Goal: Information Seeking & Learning: Find specific fact

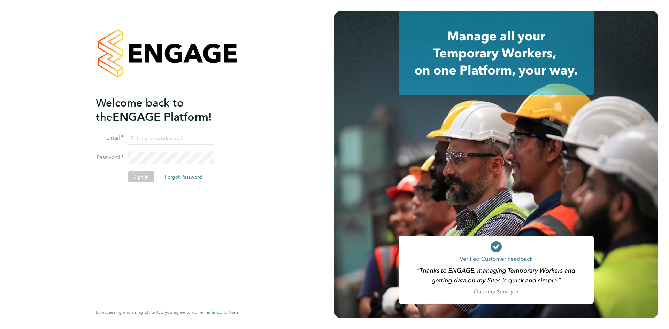
type input "nicola.lawrence@tfrecruitment.co.uk"
click at [142, 179] on button "Sign In" at bounding box center [141, 176] width 26 height 11
click at [0, 0] on div "Sorry, we are having problems connecting to our services." at bounding box center [0, 0] width 0 height 0
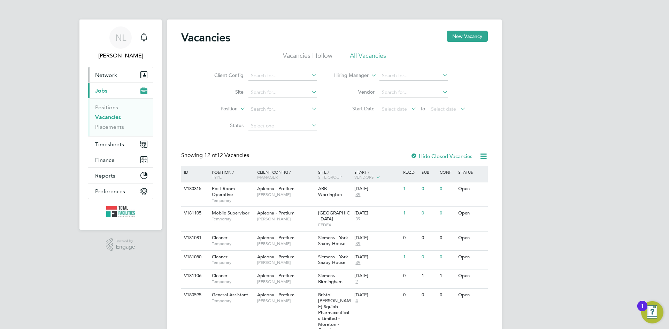
click at [106, 67] on button "Network" at bounding box center [120, 74] width 65 height 15
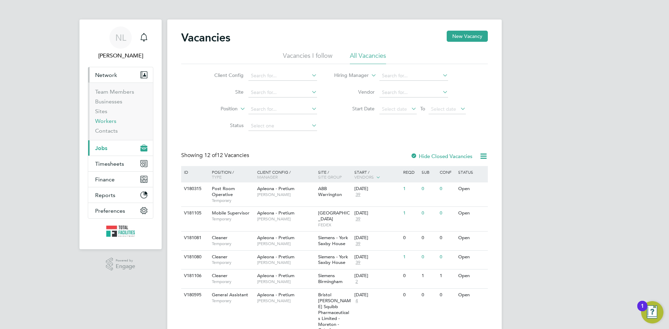
click at [105, 122] on link "Workers" at bounding box center [105, 121] width 21 height 7
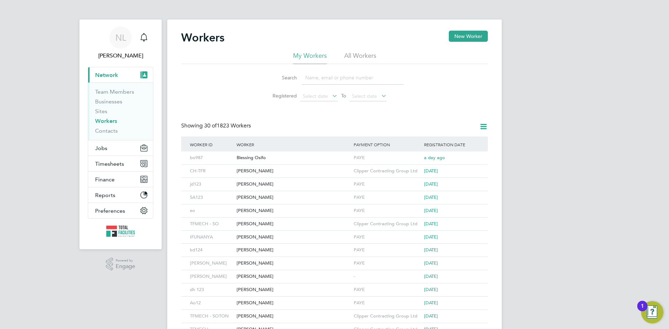
click at [346, 85] on li "Search" at bounding box center [334, 78] width 155 height 21
click at [341, 80] on input at bounding box center [353, 78] width 102 height 14
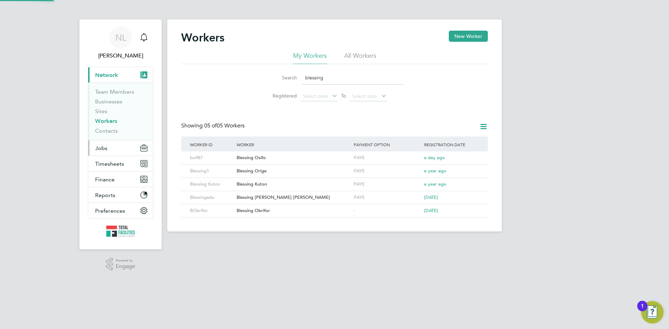
type input "blessing"
click at [204, 171] on div "Blessing1" at bounding box center [211, 171] width 47 height 13
click at [104, 112] on link "Sites" at bounding box center [101, 111] width 12 height 7
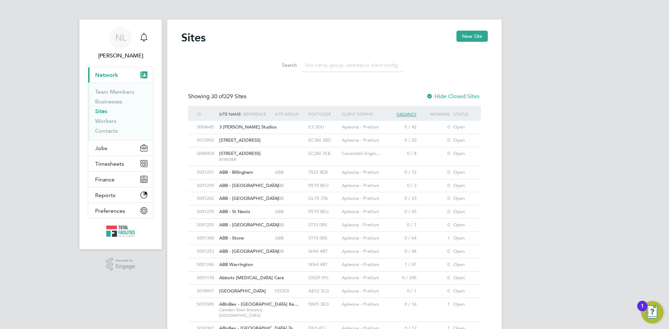
click at [325, 65] on input at bounding box center [353, 66] width 102 height 14
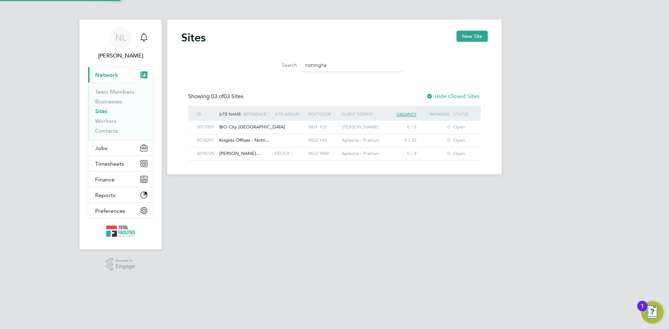
type input "nottingham"
click at [337, 63] on input "nottingham" at bounding box center [353, 66] width 102 height 14
drag, startPoint x: 336, startPoint y: 64, endPoint x: 304, endPoint y: 64, distance: 31.7
click at [304, 64] on input "nottingham" at bounding box center [353, 66] width 102 height 14
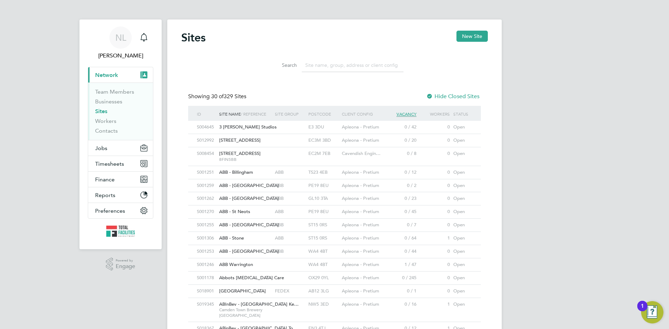
click at [312, 62] on input at bounding box center [353, 66] width 102 height 14
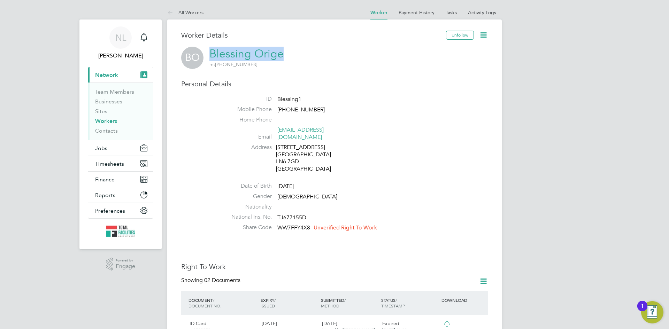
drag, startPoint x: 205, startPoint y: 47, endPoint x: 269, endPoint y: 55, distance: 65.3
click at [278, 53] on div "[PERSON_NAME] Orige m: [PHONE_NUMBER]" at bounding box center [334, 58] width 307 height 22
drag, startPoint x: 262, startPoint y: 57, endPoint x: 212, endPoint y: 42, distance: 52.3
click at [325, 35] on h3 "Worker Details" at bounding box center [313, 35] width 265 height 9
drag, startPoint x: 248, startPoint y: 47, endPoint x: 278, endPoint y: 53, distance: 31.0
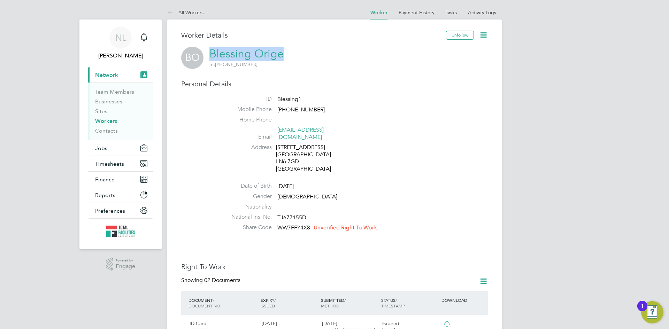
click at [281, 53] on div "[PERSON_NAME] Orige m: [PHONE_NUMBER]" at bounding box center [334, 58] width 307 height 22
copy link "Blessing Orige"
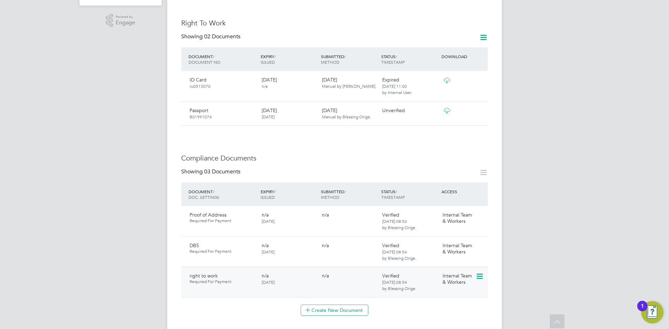
click at [477, 273] on icon at bounding box center [479, 277] width 7 height 8
click at [439, 292] on li "View Requested Document" at bounding box center [449, 296] width 70 height 10
click at [481, 242] on icon at bounding box center [479, 246] width 7 height 8
click at [435, 266] on li "View Requested Document" at bounding box center [449, 266] width 70 height 10
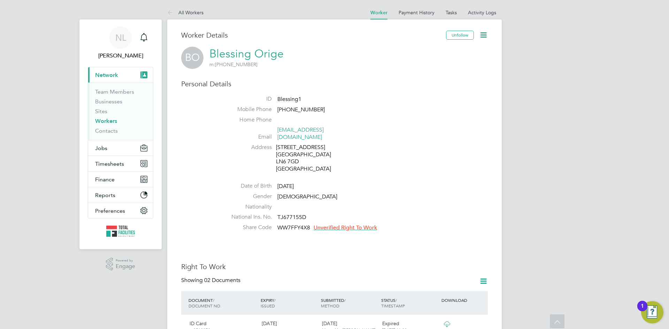
scroll to position [244, 0]
